Goal: Find specific page/section: Find specific page/section

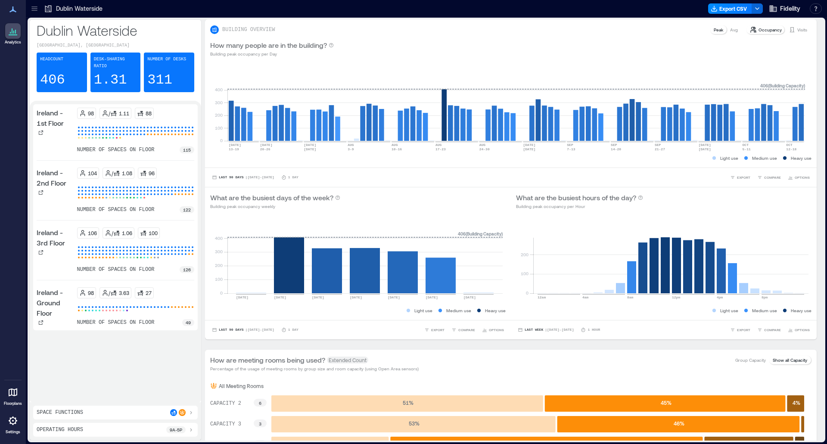
click at [83, 12] on p "Dublin Waterside" at bounding box center [79, 8] width 47 height 9
click at [89, 10] on p "Dublin Waterside" at bounding box center [79, 8] width 47 height 9
click at [85, 7] on p "Dublin Waterside" at bounding box center [79, 8] width 47 height 9
click at [32, 8] on icon at bounding box center [34, 8] width 9 height 9
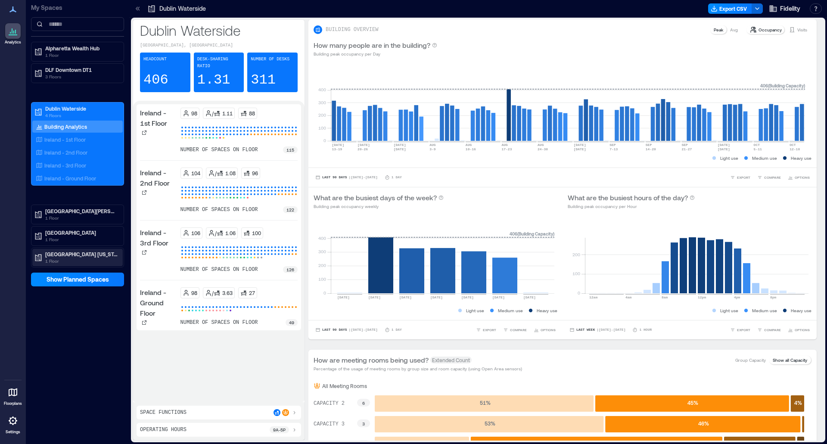
click at [89, 254] on p "[GEOGRAPHIC_DATA] [US_STATE]" at bounding box center [81, 254] width 72 height 7
click at [82, 283] on p "Westlake - 2nd Floor" at bounding box center [68, 285] width 49 height 7
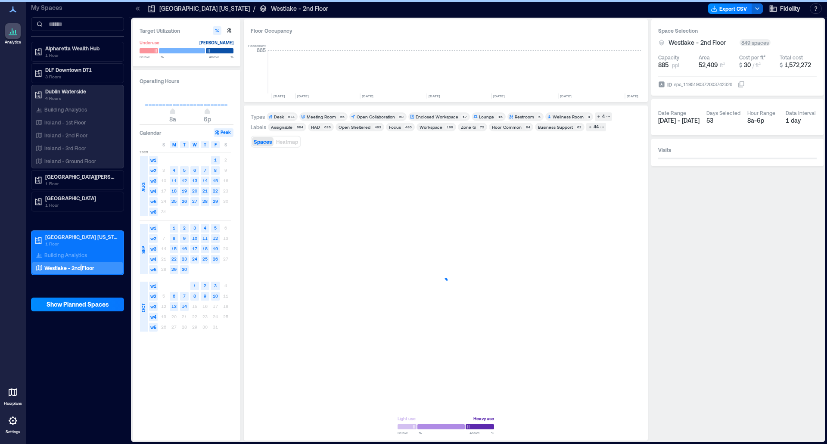
scroll to position [0, 1325]
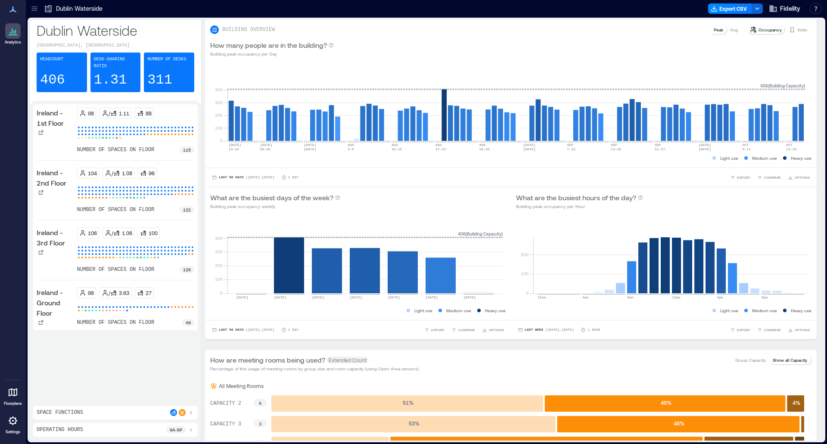
click at [34, 9] on icon at bounding box center [34, 8] width 9 height 9
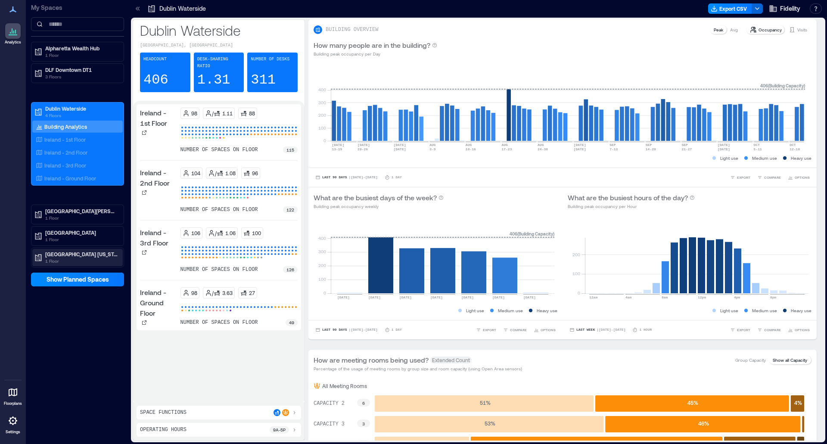
click at [60, 254] on p "[GEOGRAPHIC_DATA] [US_STATE]" at bounding box center [81, 254] width 72 height 7
click at [79, 286] on p "Westlake - 2nd Floor" at bounding box center [68, 285] width 49 height 7
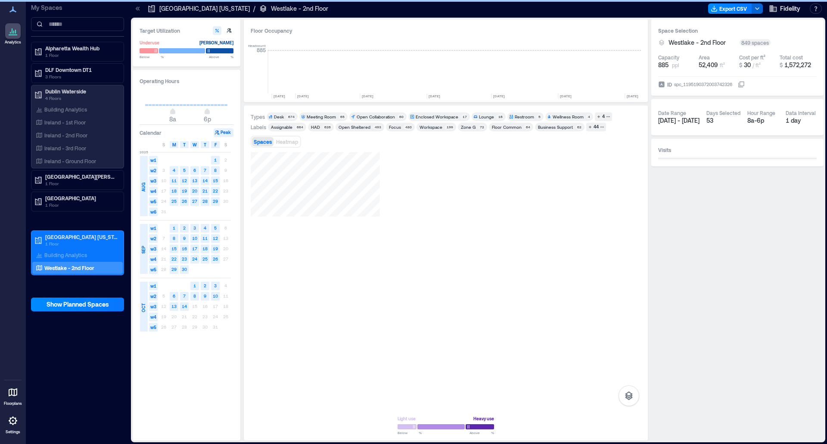
scroll to position [0, 1325]
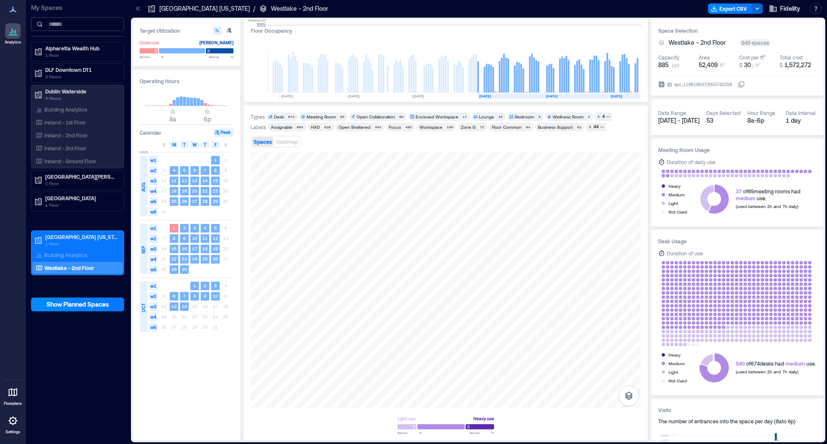
click at [75, 27] on input at bounding box center [77, 24] width 93 height 14
click at [95, 23] on input at bounding box center [77, 24] width 93 height 14
paste input "**********"
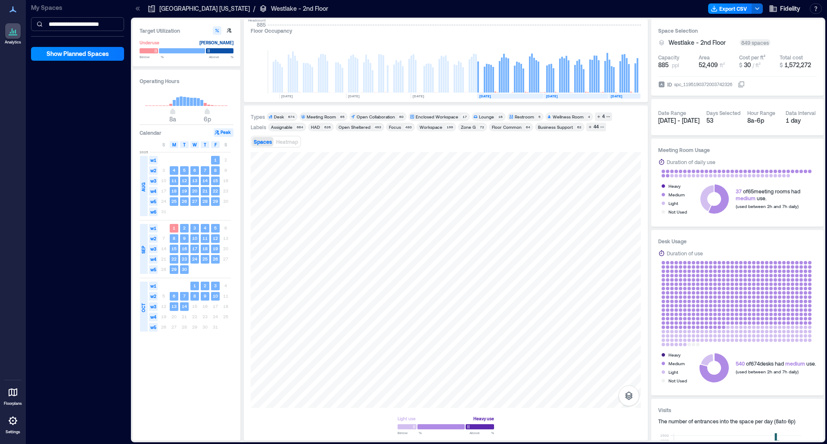
scroll to position [0, 5]
click at [814, 8] on button "button" at bounding box center [816, 8] width 12 height 10
click at [108, 24] on input "**********" at bounding box center [77, 24] width 93 height 14
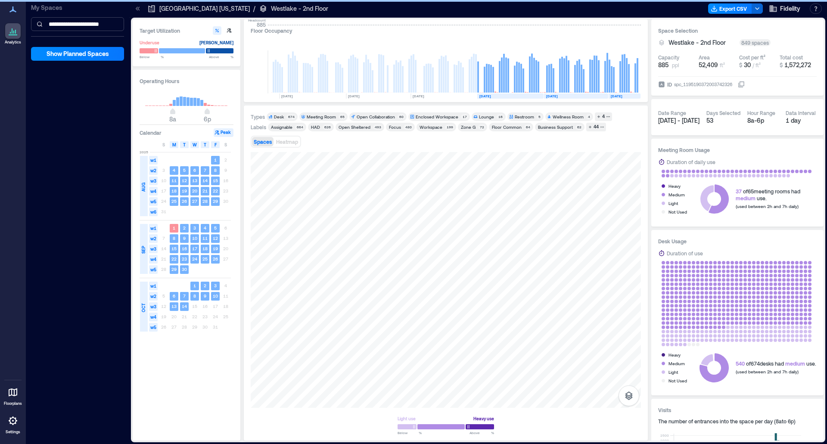
click at [108, 23] on input "**********" at bounding box center [77, 24] width 93 height 14
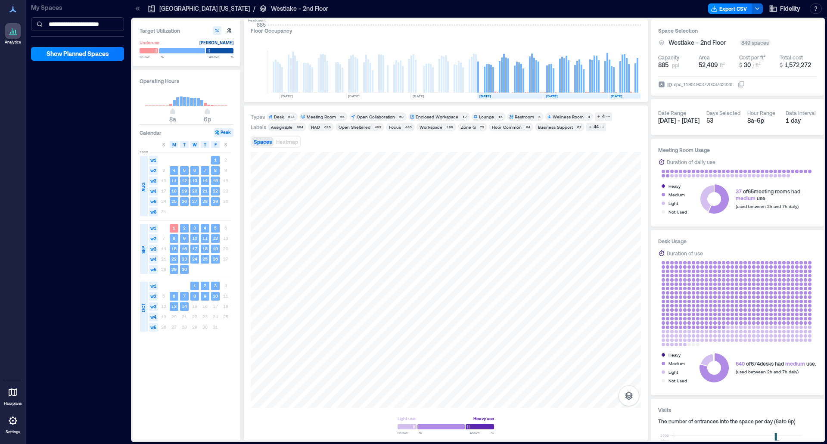
click at [108, 24] on input "**********" at bounding box center [77, 24] width 93 height 14
click at [475, 373] on div at bounding box center [446, 280] width 390 height 256
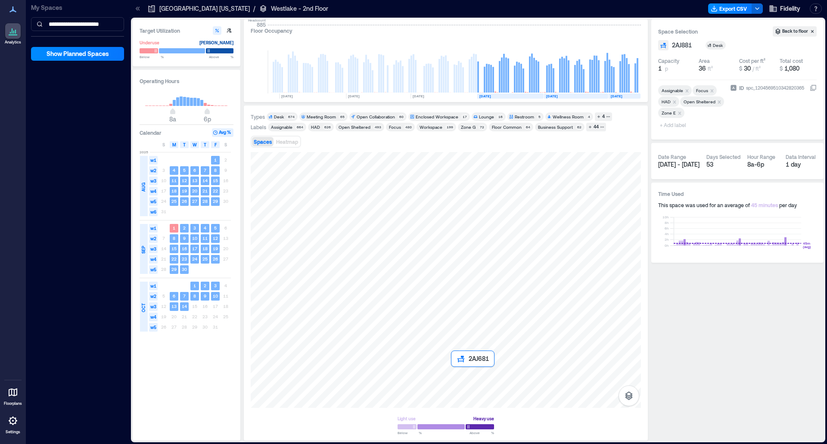
click at [464, 374] on div at bounding box center [446, 280] width 390 height 256
click at [489, 356] on div at bounding box center [446, 280] width 390 height 256
click at [487, 326] on div at bounding box center [446, 280] width 390 height 256
click at [486, 298] on div at bounding box center [446, 280] width 390 height 256
click at [464, 296] on div at bounding box center [446, 280] width 390 height 256
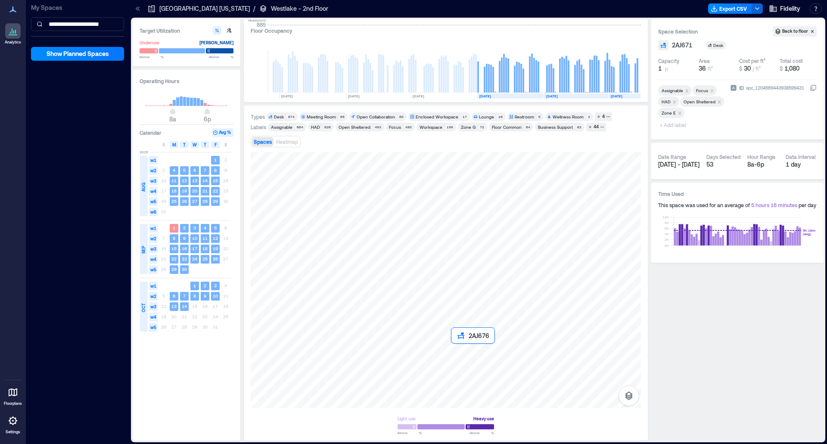
click at [464, 356] on div at bounding box center [446, 280] width 390 height 256
click at [439, 374] on div at bounding box center [446, 280] width 390 height 256
click at [439, 360] on div at bounding box center [446, 280] width 390 height 256
click at [420, 324] on div at bounding box center [446, 280] width 390 height 256
click at [420, 354] on div at bounding box center [446, 280] width 390 height 256
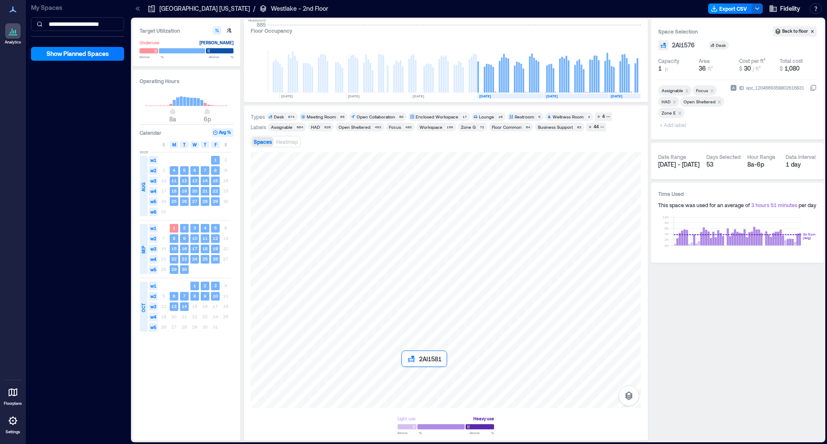
click at [413, 369] on div at bounding box center [446, 280] width 390 height 256
click at [419, 285] on div at bounding box center [446, 280] width 390 height 256
click at [426, 264] on div at bounding box center [446, 280] width 390 height 256
click at [410, 281] on div at bounding box center [446, 280] width 390 height 256
click at [437, 267] on div at bounding box center [446, 280] width 390 height 256
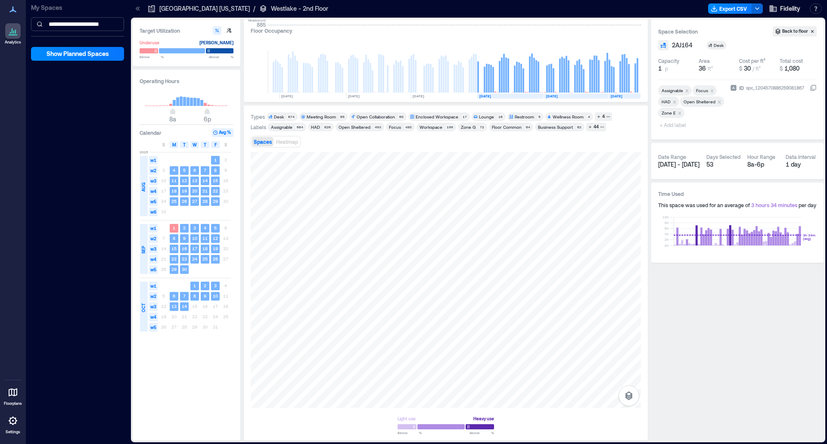
click at [81, 22] on input "**********" at bounding box center [77, 24] width 93 height 14
click at [81, 25] on input "**********" at bounding box center [77, 24] width 93 height 14
type input "******"
drag, startPoint x: 247, startPoint y: 186, endPoint x: 413, endPoint y: 292, distance: 196.5
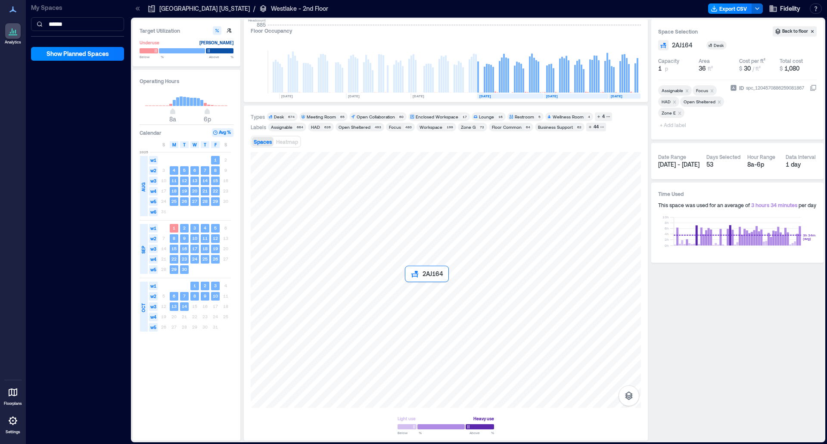
click at [413, 292] on div at bounding box center [446, 280] width 390 height 256
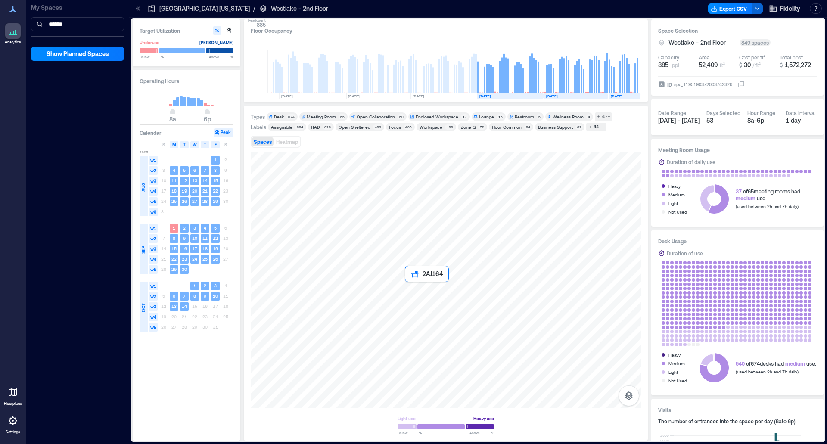
click at [413, 292] on div at bounding box center [446, 280] width 390 height 256
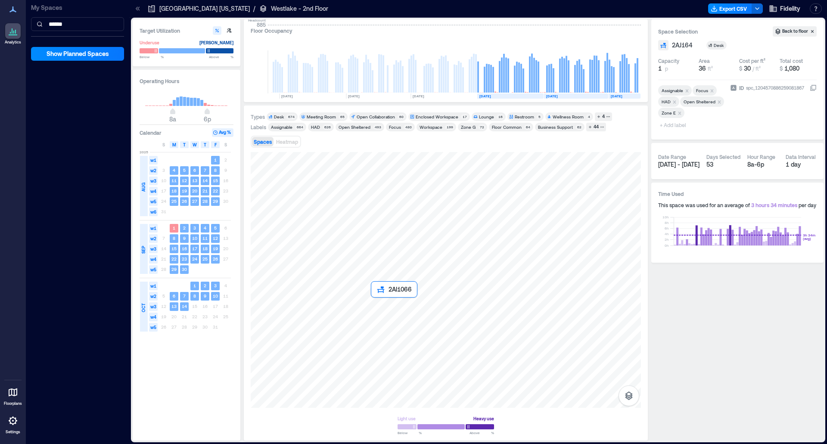
click at [377, 306] on div at bounding box center [446, 280] width 390 height 256
click at [379, 293] on div at bounding box center [446, 280] width 390 height 256
click at [363, 294] on div at bounding box center [446, 280] width 390 height 256
click at [362, 301] on div at bounding box center [446, 280] width 390 height 256
click at [280, 130] on div "Assignable" at bounding box center [282, 127] width 22 height 6
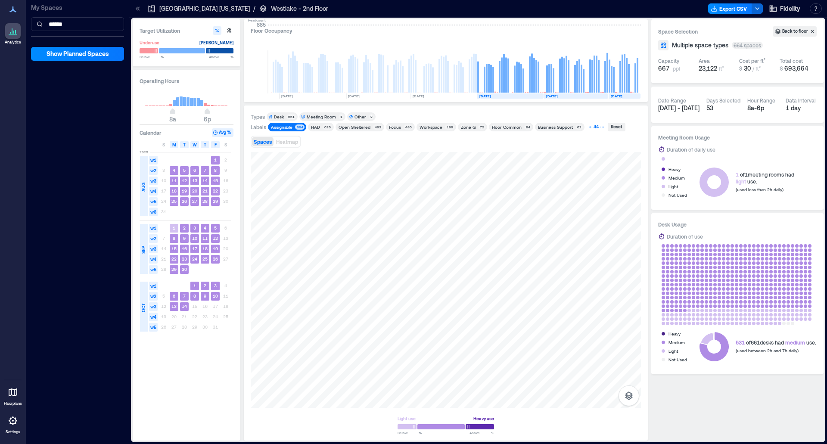
click at [592, 127] on div "44" at bounding box center [596, 127] width 8 height 8
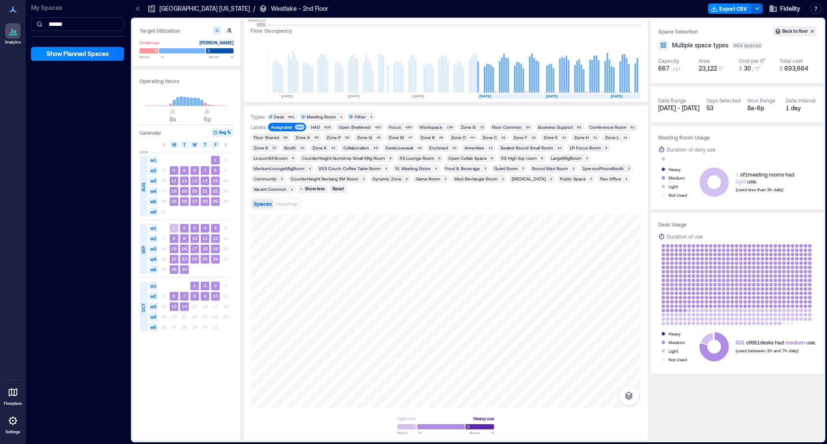
click at [547, 138] on div "Zone E" at bounding box center [551, 137] width 14 height 6
click at [321, 127] on span "HAD 626" at bounding box center [321, 127] width 22 height 6
click at [404, 127] on div "480" at bounding box center [408, 126] width 9 height 5
click at [364, 126] on div "Open Sheltered" at bounding box center [355, 127] width 32 height 6
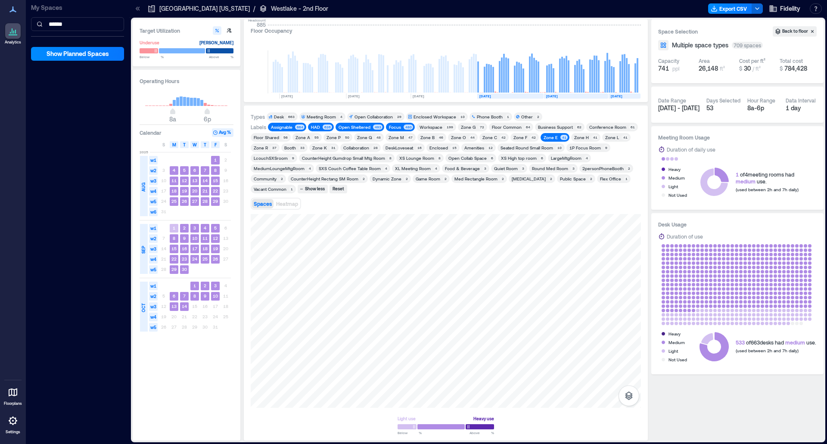
click at [552, 138] on div "Zone E" at bounding box center [550, 137] width 17 height 6
click at [393, 126] on div "Focus" at bounding box center [395, 127] width 12 height 6
click at [356, 127] on div "Open Sheltered" at bounding box center [355, 127] width 32 height 6
click at [314, 125] on div "HAD" at bounding box center [315, 127] width 9 height 6
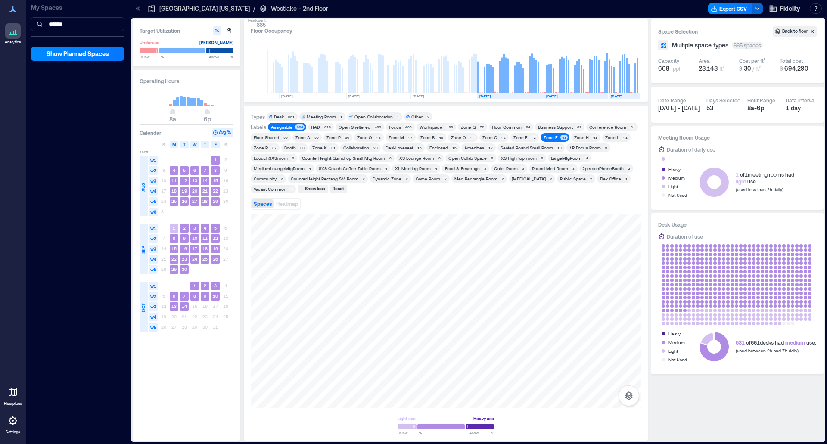
click at [277, 127] on div "Assignable" at bounding box center [282, 127] width 22 height 6
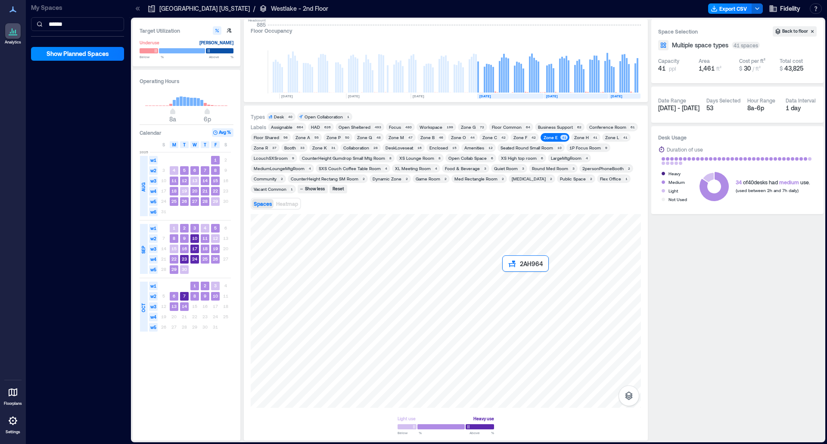
click at [509, 277] on div at bounding box center [446, 311] width 390 height 194
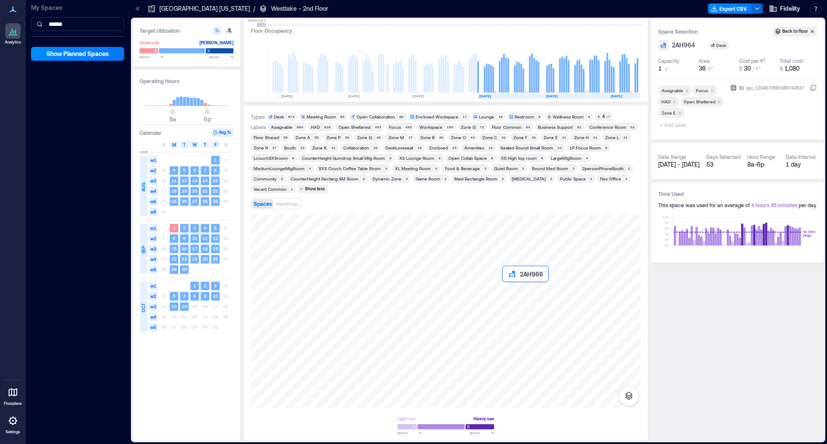
click at [510, 288] on div at bounding box center [446, 311] width 390 height 194
click at [517, 289] on div at bounding box center [446, 311] width 390 height 194
click at [517, 279] on div at bounding box center [446, 311] width 390 height 194
click at [510, 305] on div at bounding box center [446, 311] width 390 height 194
click at [518, 304] on div at bounding box center [446, 311] width 390 height 194
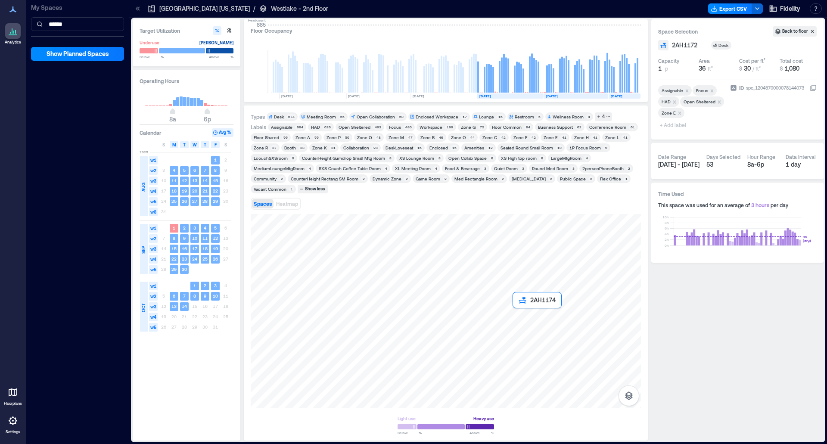
click at [520, 315] on div at bounding box center [446, 311] width 390 height 194
click at [507, 317] on div at bounding box center [446, 311] width 390 height 194
click at [510, 326] on div at bounding box center [446, 311] width 390 height 194
click at [521, 327] on div at bounding box center [446, 311] width 390 height 194
click at [520, 339] on div at bounding box center [446, 311] width 390 height 194
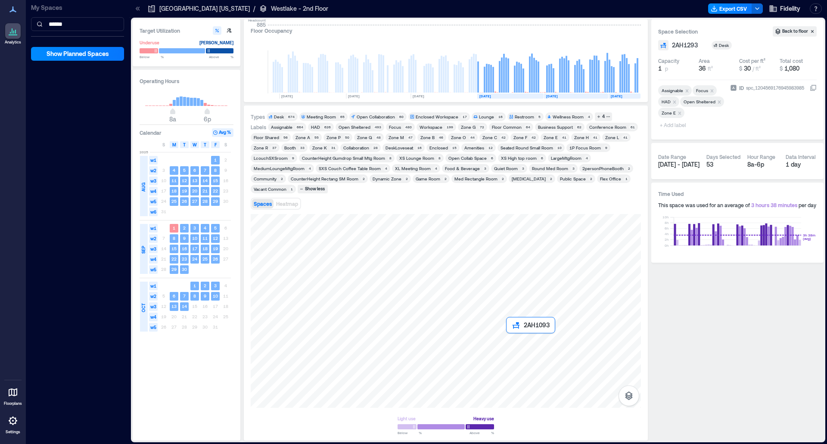
click at [510, 338] on div at bounding box center [446, 311] width 390 height 194
click at [532, 342] on div at bounding box center [446, 311] width 390 height 194
click at [541, 341] on div at bounding box center [446, 311] width 390 height 194
click at [542, 331] on div at bounding box center [446, 311] width 390 height 194
click at [529, 329] on div at bounding box center [446, 311] width 390 height 194
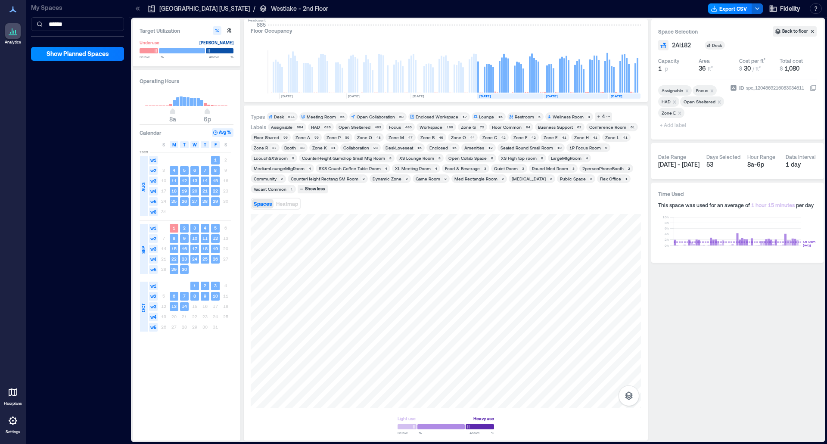
click at [544, 140] on div "Zone E" at bounding box center [551, 137] width 14 height 6
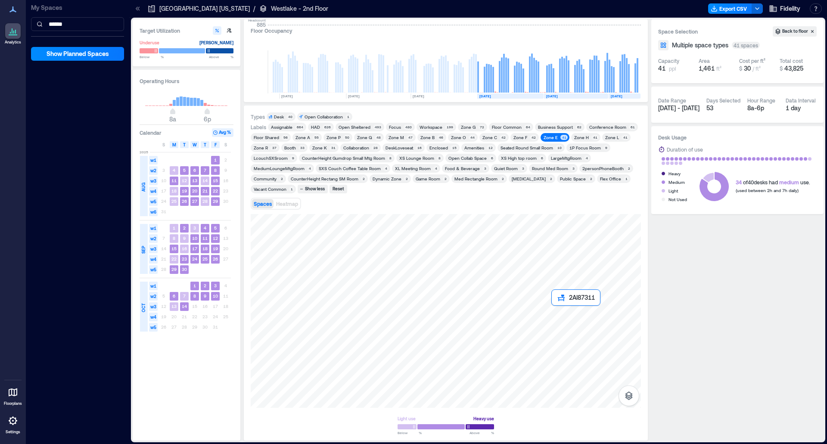
click at [556, 311] on div at bounding box center [446, 311] width 390 height 194
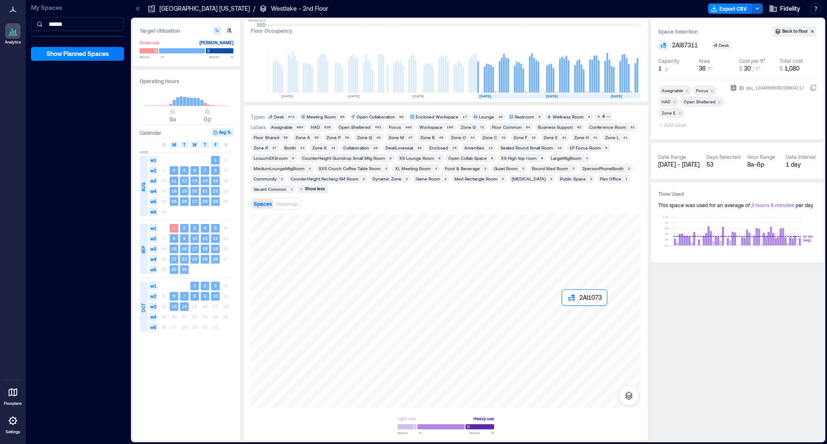
click at [566, 311] on div at bounding box center [446, 311] width 390 height 194
click at [566, 300] on div at bounding box center [446, 311] width 390 height 194
click at [567, 301] on div at bounding box center [446, 311] width 390 height 194
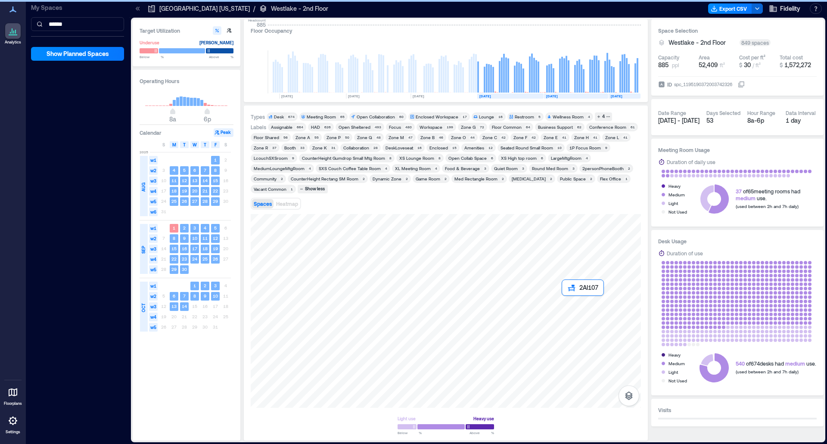
click at [567, 301] on div at bounding box center [446, 311] width 390 height 194
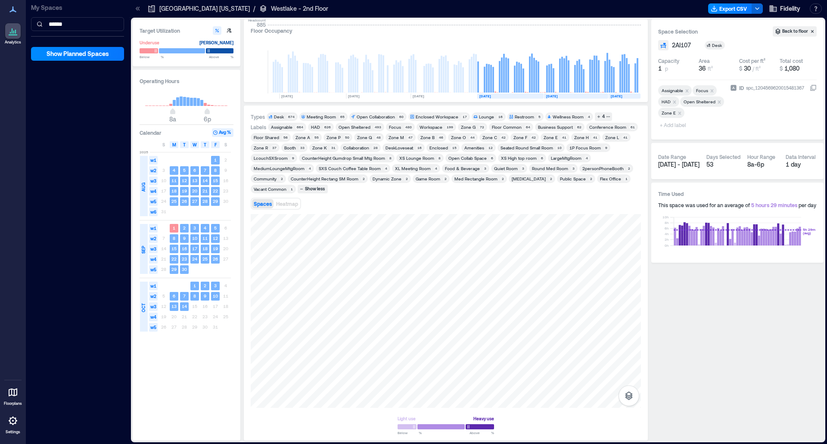
click at [324, 147] on div "Zone K" at bounding box center [319, 148] width 15 height 6
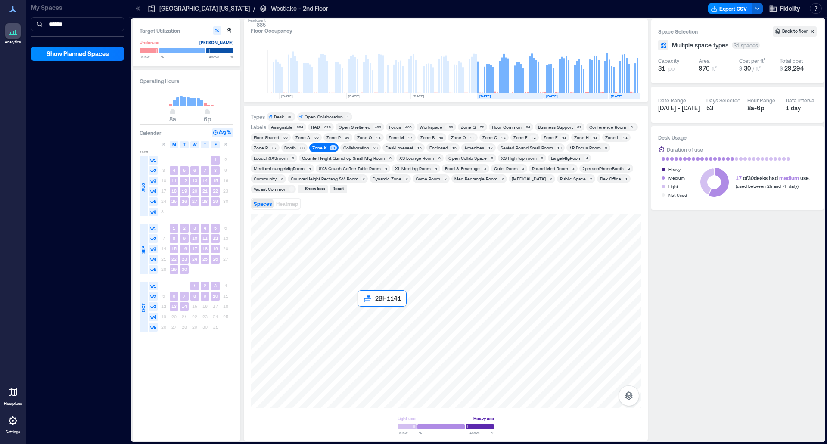
click at [364, 315] on div at bounding box center [446, 311] width 390 height 194
